Goal: Task Accomplishment & Management: Manage account settings

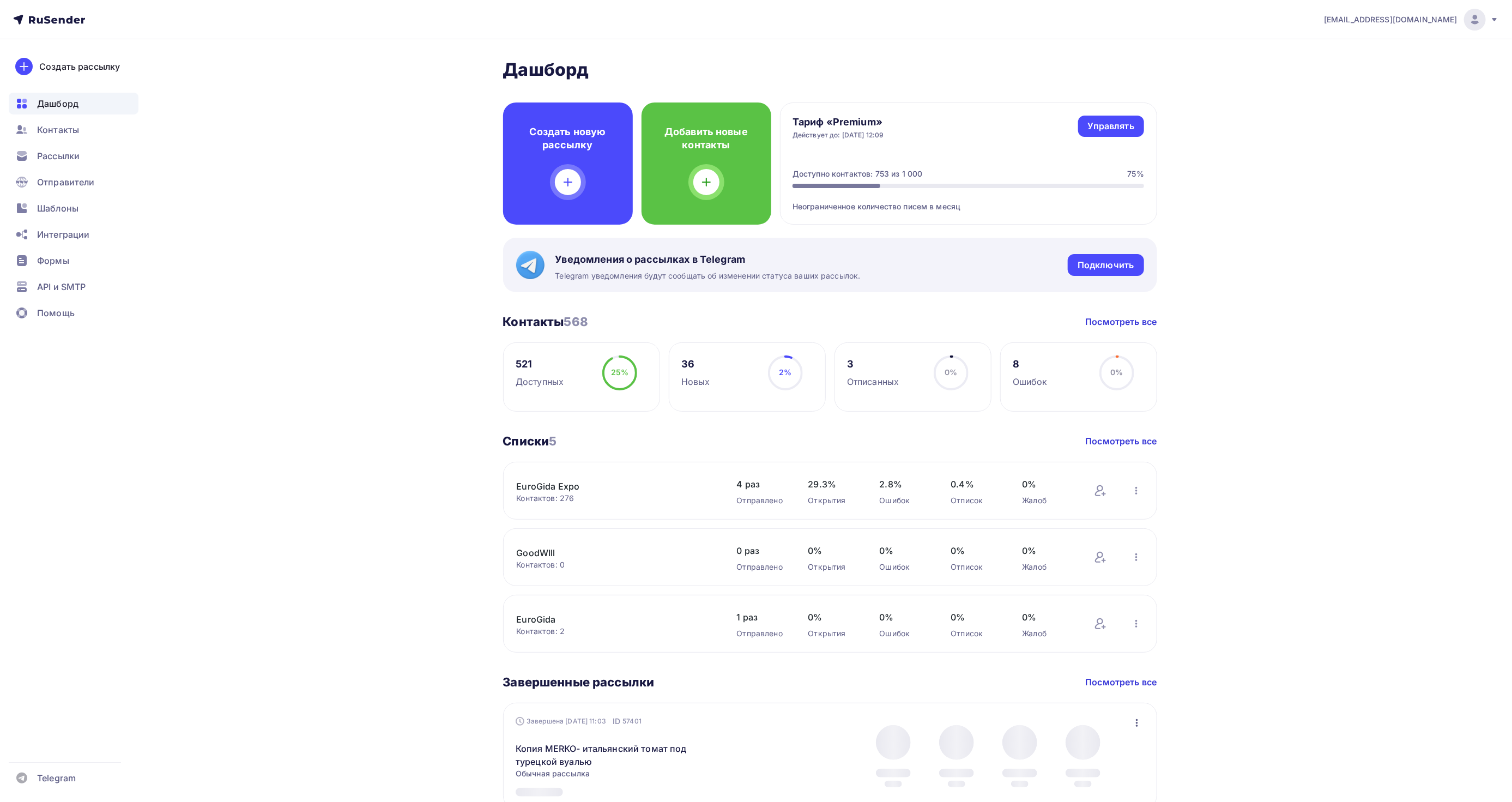
click at [1461, 19] on div "[EMAIL_ADDRESS][DOMAIN_NAME]" at bounding box center [1412, 19] width 175 height 22
click at [1383, 94] on link "Выйти" at bounding box center [1401, 99] width 183 height 22
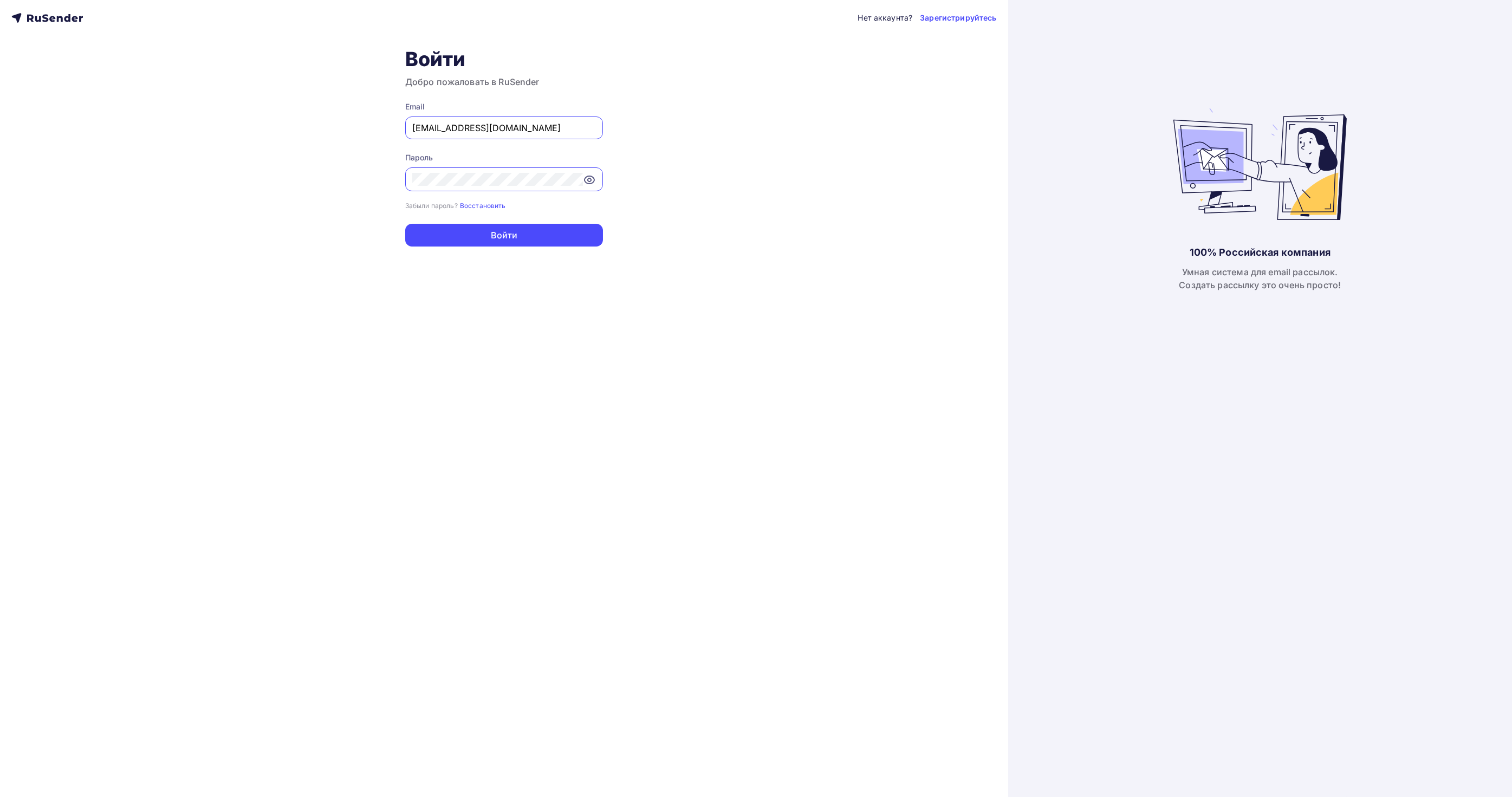
click at [503, 132] on input "[EMAIL_ADDRESS][DOMAIN_NAME]" at bounding box center [504, 128] width 184 height 13
paste input "[EMAIL_ADDRESS]"
drag, startPoint x: 414, startPoint y: 123, endPoint x: 332, endPoint y: 125, distance: 82.0
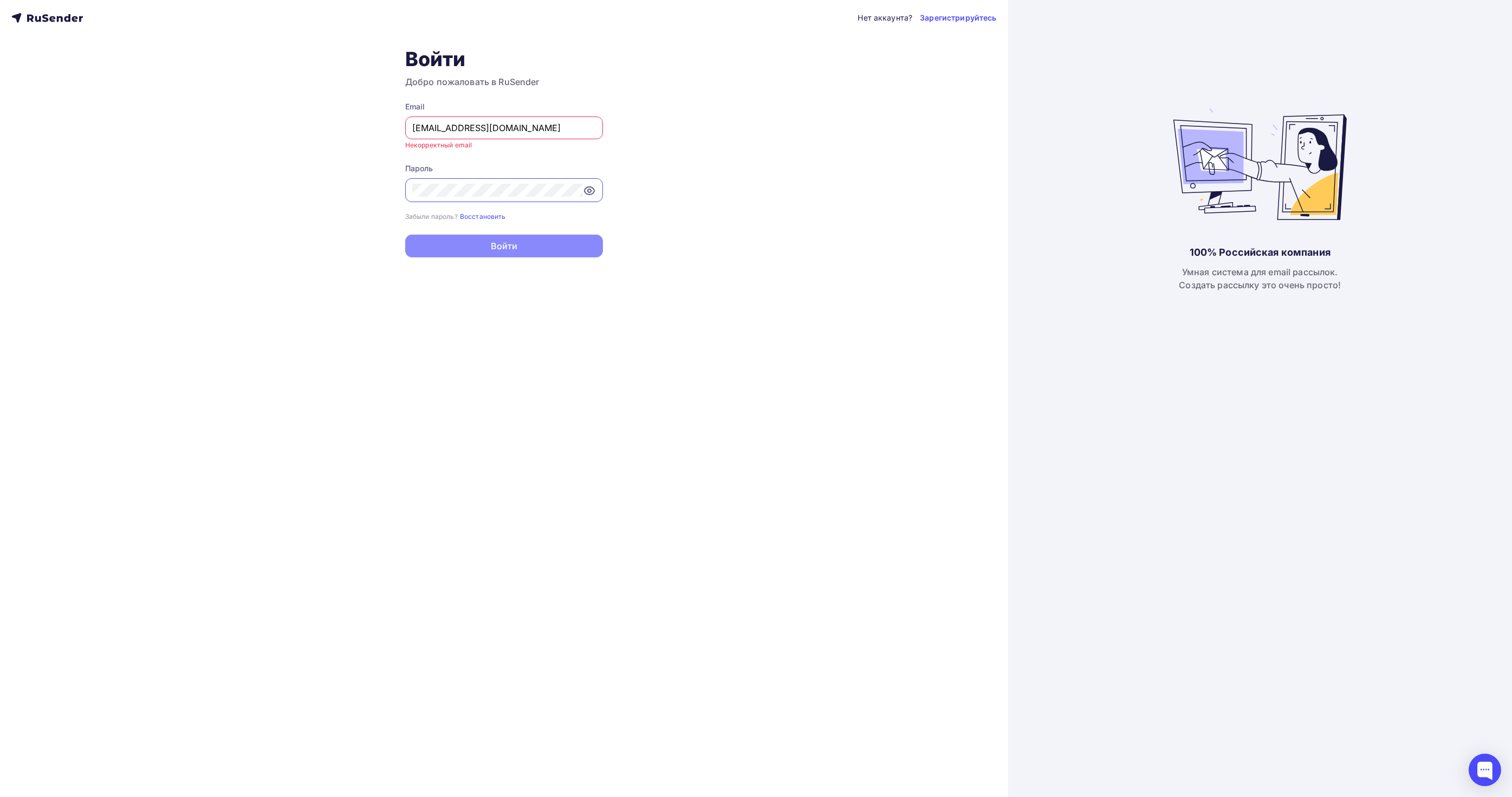
click at [332, 125] on div "Нет аккаунта? Зарегистрируйтесь Войти Добро пожаловать в RuSender Email [EMAIL_…" at bounding box center [504, 398] width 1008 height 797
type input "[EMAIL_ADDRESS][DOMAIN_NAME]"
click at [336, 199] on div "Нет аккаунта? Зарегистрируйтесь Войти Добро пожаловать в RuSender Email [EMAIL_…" at bounding box center [504, 398] width 1008 height 797
click at [479, 242] on button "Войти" at bounding box center [504, 235] width 198 height 23
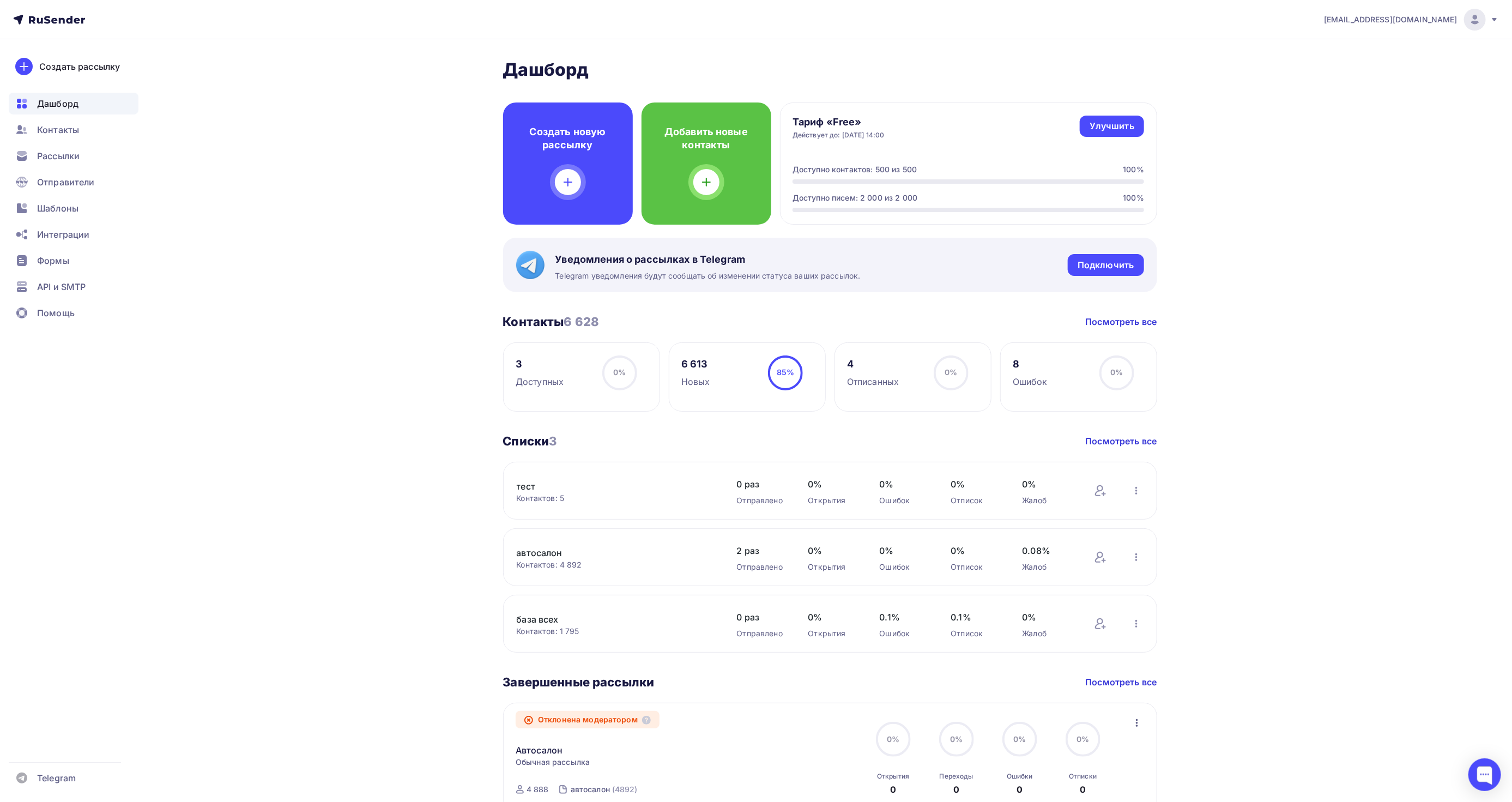
click at [1461, 20] on div "[EMAIL_ADDRESS][DOMAIN_NAME]" at bounding box center [1412, 19] width 175 height 22
click at [1355, 51] on span "Аккаунт" at bounding box center [1353, 48] width 36 height 13
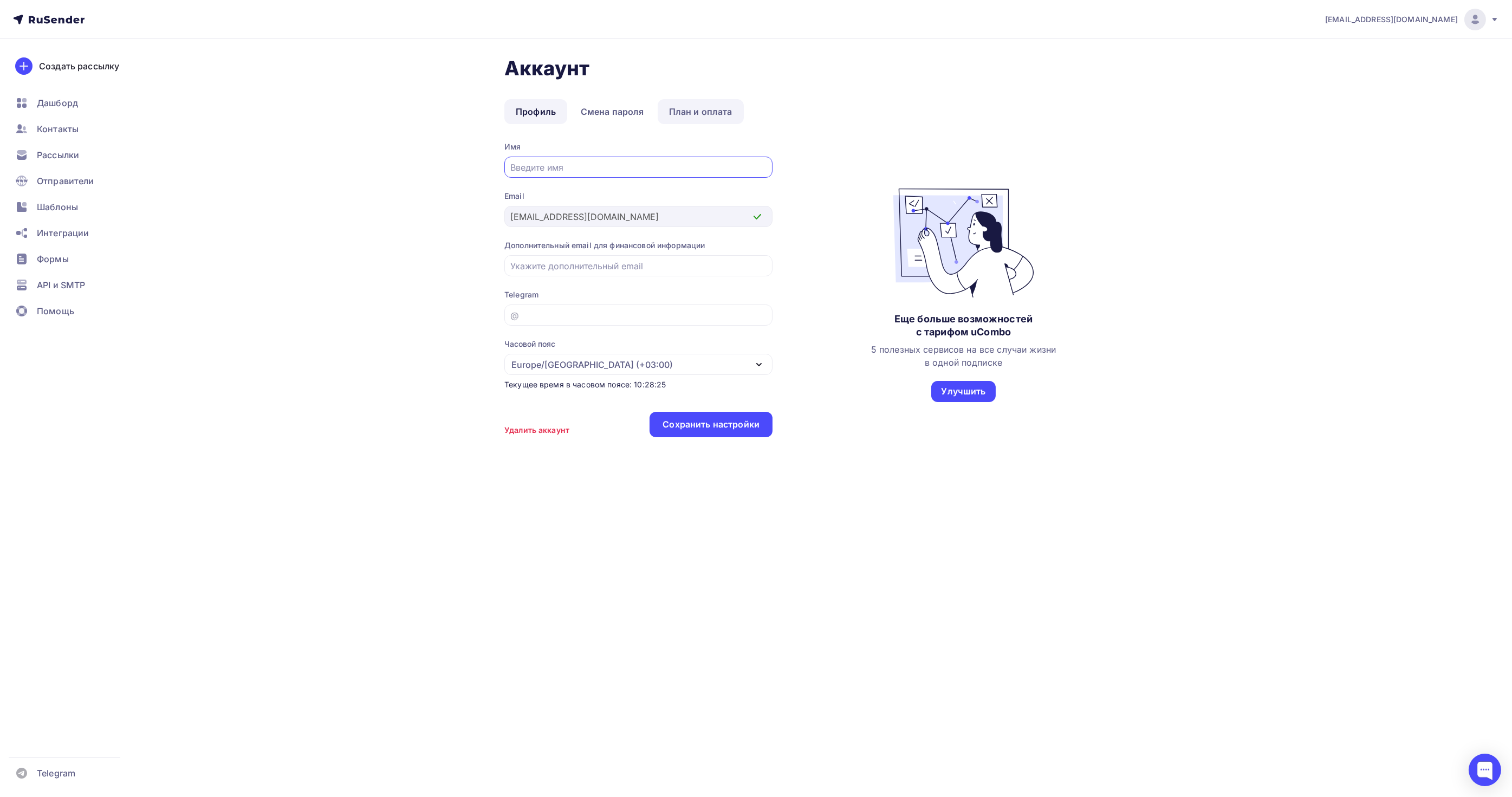
click at [700, 109] on link "План и оплата" at bounding box center [700, 112] width 86 height 25
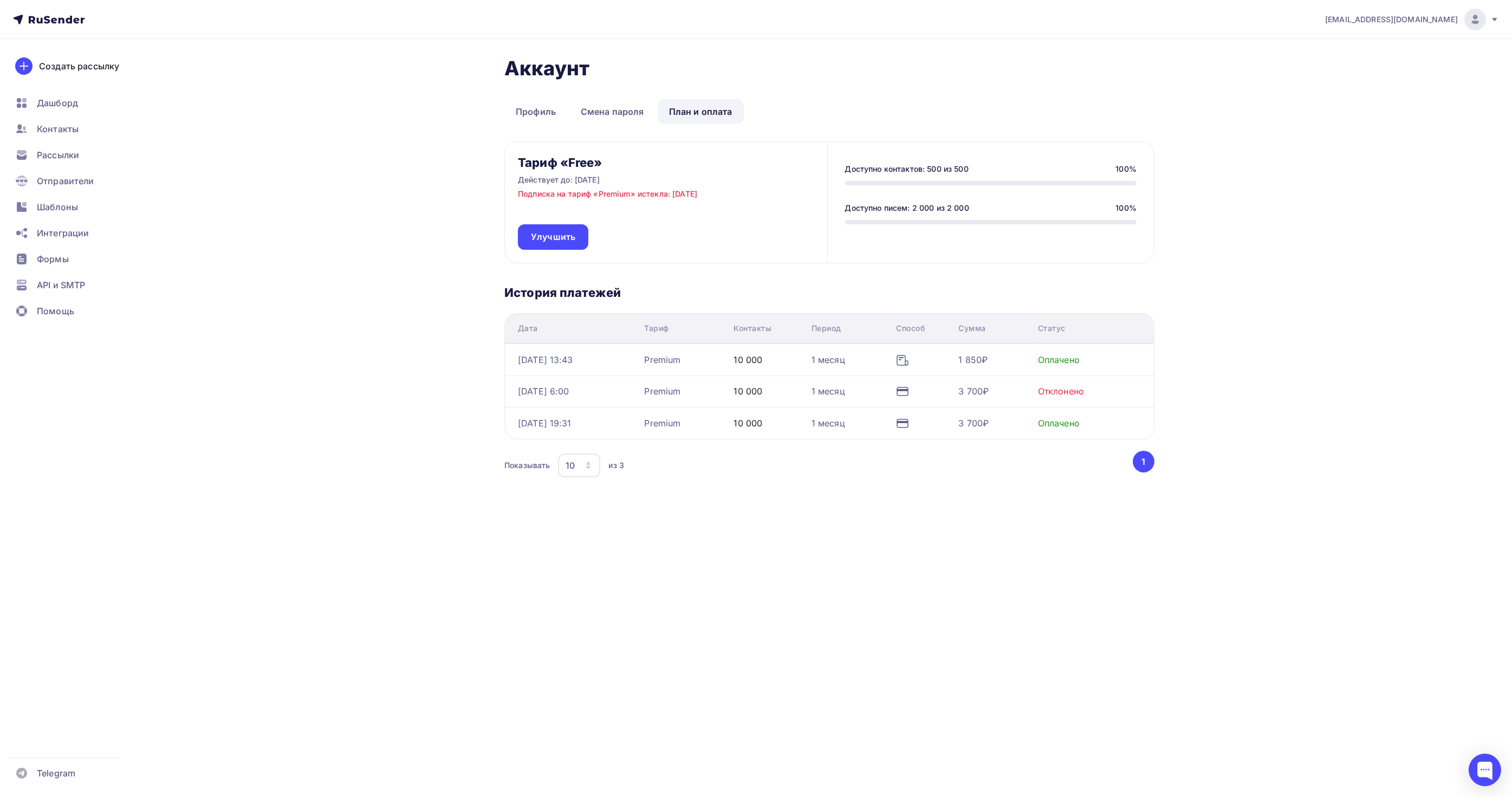
drag, startPoint x: 913, startPoint y: 362, endPoint x: 963, endPoint y: 342, distance: 53.9
click at [963, 342] on table "Дата Тариф Контакты Период Способ Сумма Статус [DATE] 13:43 Premium 10 000 1 ме…" at bounding box center [829, 376] width 650 height 126
drag, startPoint x: 1245, startPoint y: 322, endPoint x: 1231, endPoint y: 322, distance: 14.0
click at [1245, 322] on div "[EMAIL_ADDRESS][DOMAIN_NAME] Аккаунт Тарифы Выйти Создать рассылку [GEOGRAPHIC_…" at bounding box center [756, 281] width 1512 height 561
